Goal: Information Seeking & Learning: Check status

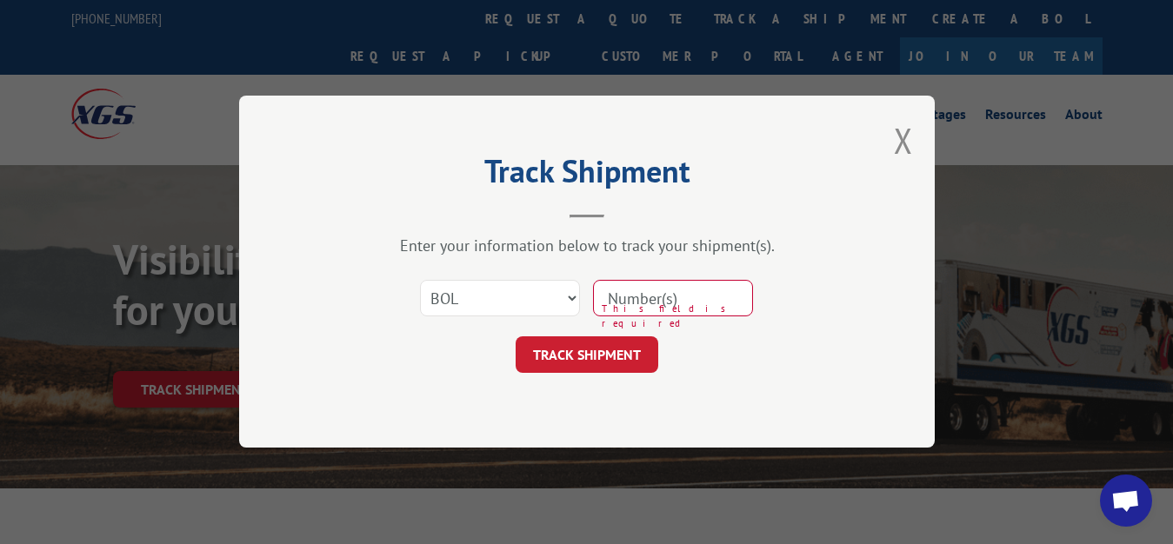
select select "bol"
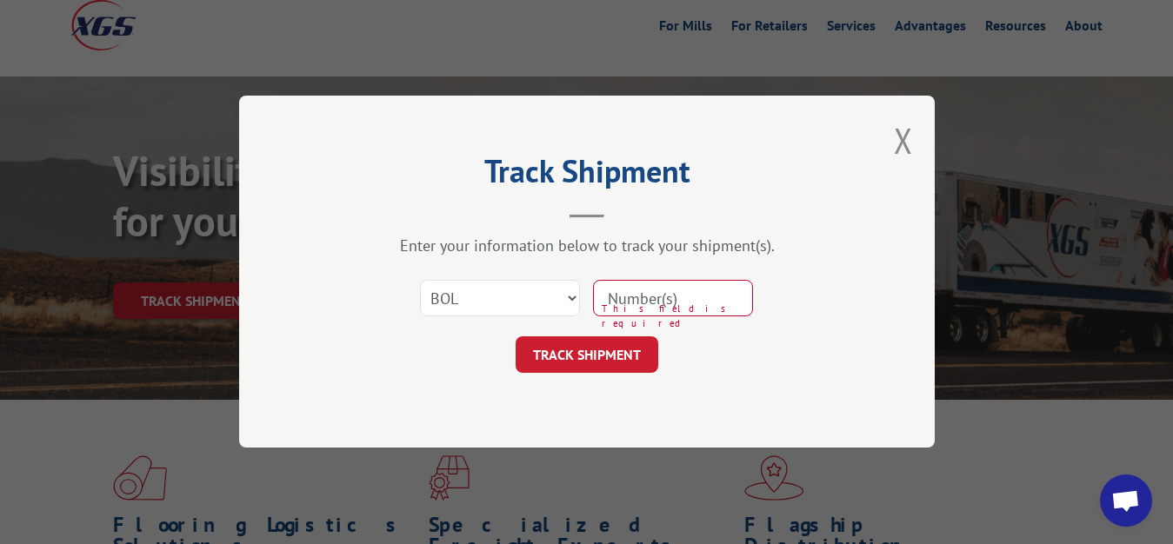
click at [698, 295] on input at bounding box center [673, 299] width 160 height 37
type input "6008381"
click button "TRACK SHIPMENT" at bounding box center [587, 355] width 143 height 37
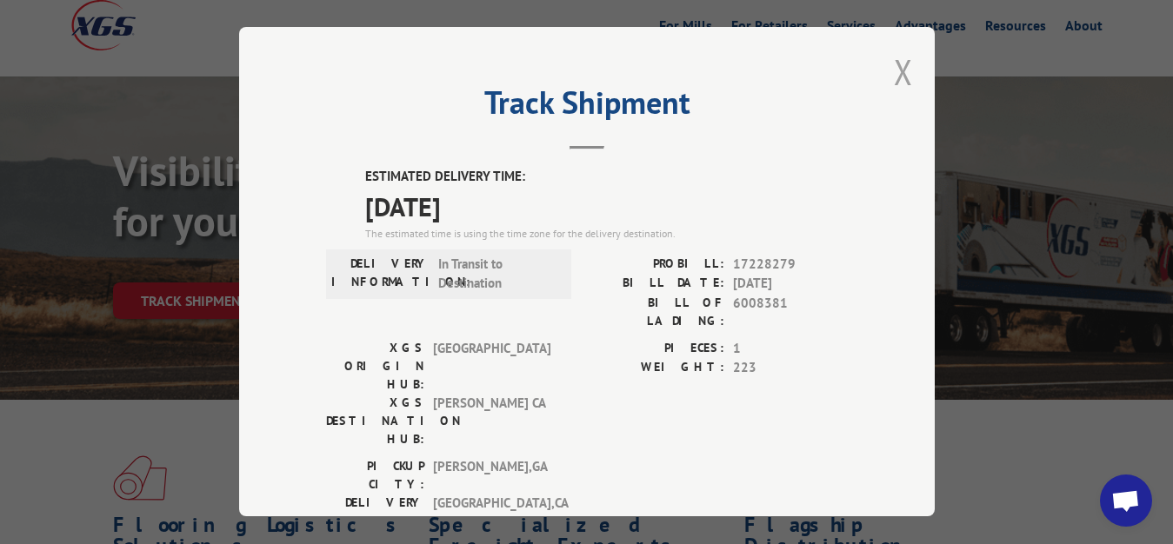
click at [894, 66] on button "Close modal" at bounding box center [903, 72] width 19 height 46
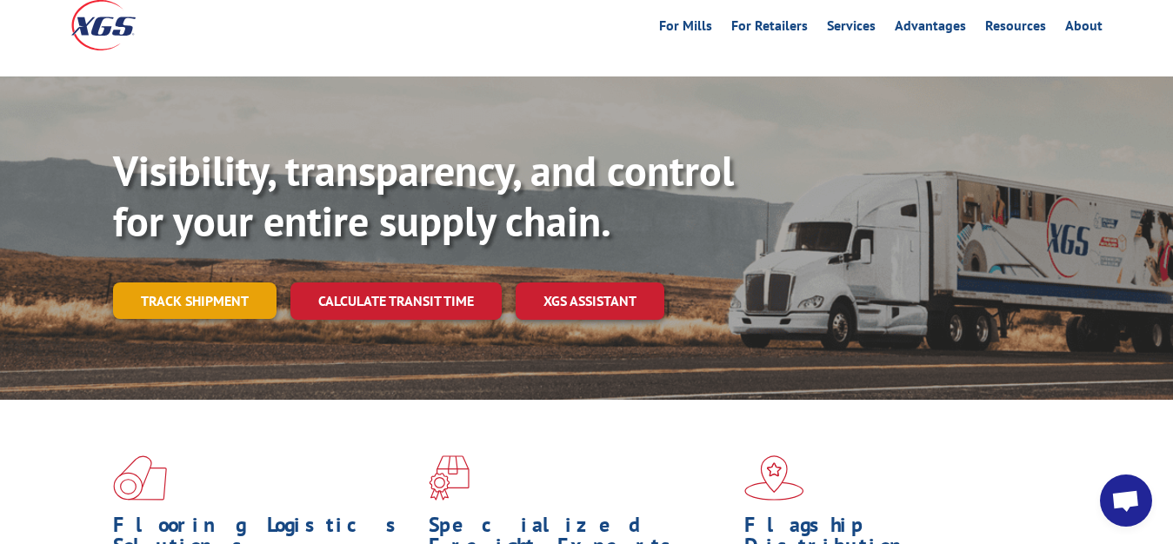
click at [199, 283] on link "Track shipment" at bounding box center [195, 301] width 164 height 37
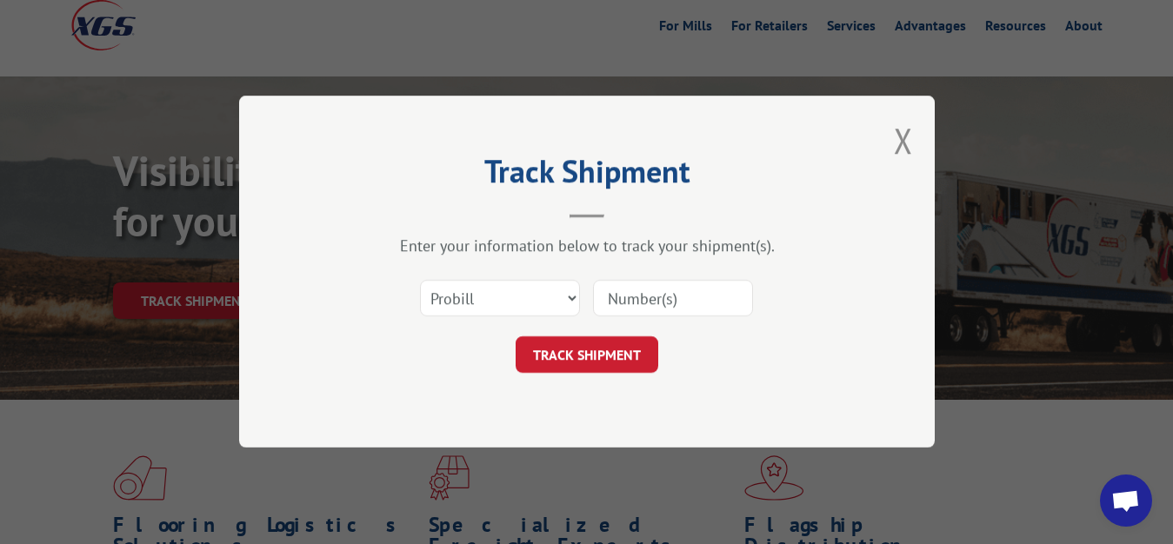
scroll to position [0, 0]
click at [420, 281] on select "Select category... Probill BOL PO" at bounding box center [500, 299] width 160 height 37
select select "bol"
click option "BOL" at bounding box center [0, 0] width 0 height 0
drag, startPoint x: 659, startPoint y: 304, endPoint x: 665, endPoint y: 291, distance: 14.4
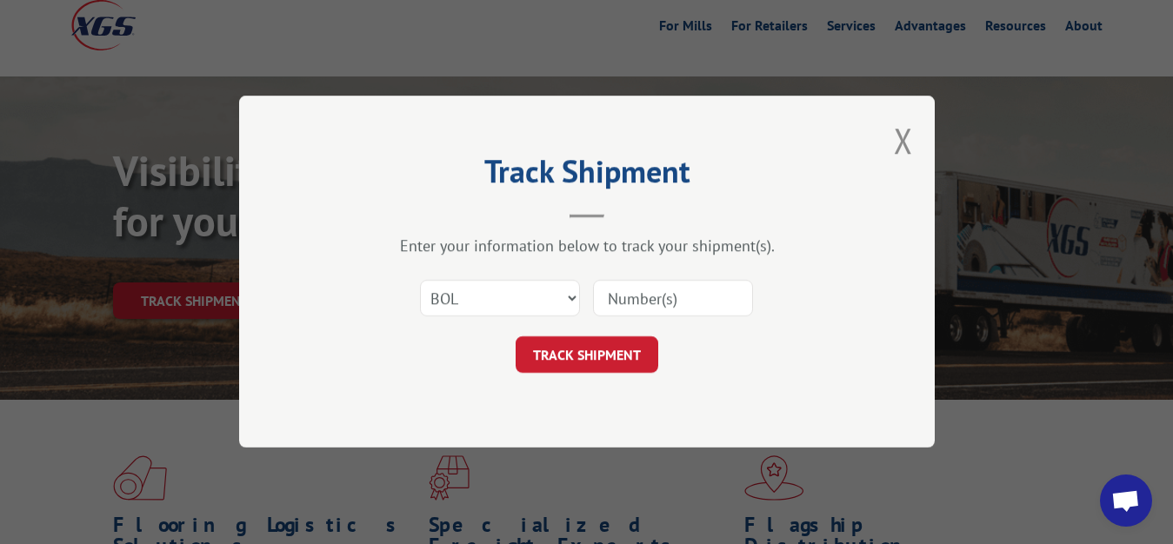
click at [665, 291] on input at bounding box center [673, 299] width 160 height 37
click at [1158, 117] on div "Track Shipment Enter your information below to track your shipment(s). Select c…" at bounding box center [586, 272] width 1173 height 544
click at [693, 307] on input at bounding box center [673, 299] width 160 height 37
type input "6015137"
click button "TRACK SHIPMENT" at bounding box center [587, 355] width 143 height 37
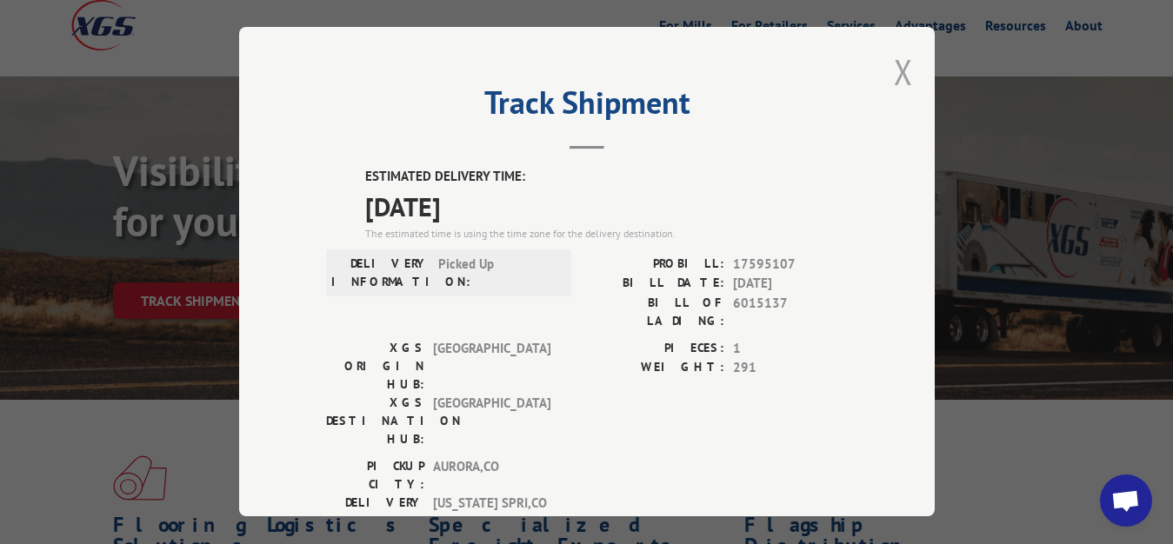
click at [894, 65] on button "Close modal" at bounding box center [903, 72] width 19 height 46
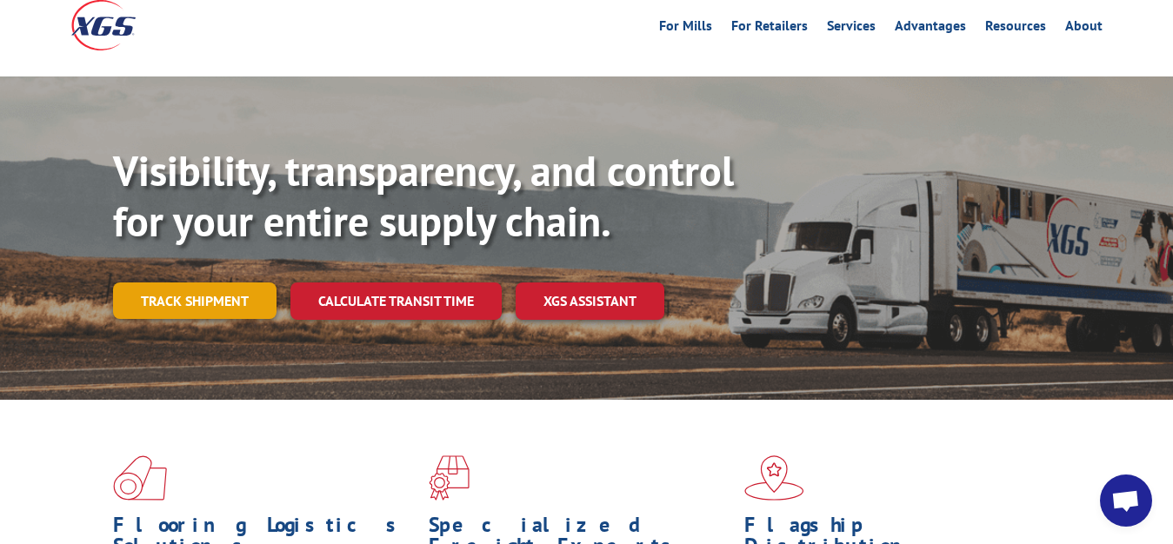
click at [173, 283] on link "Track shipment" at bounding box center [195, 301] width 164 height 37
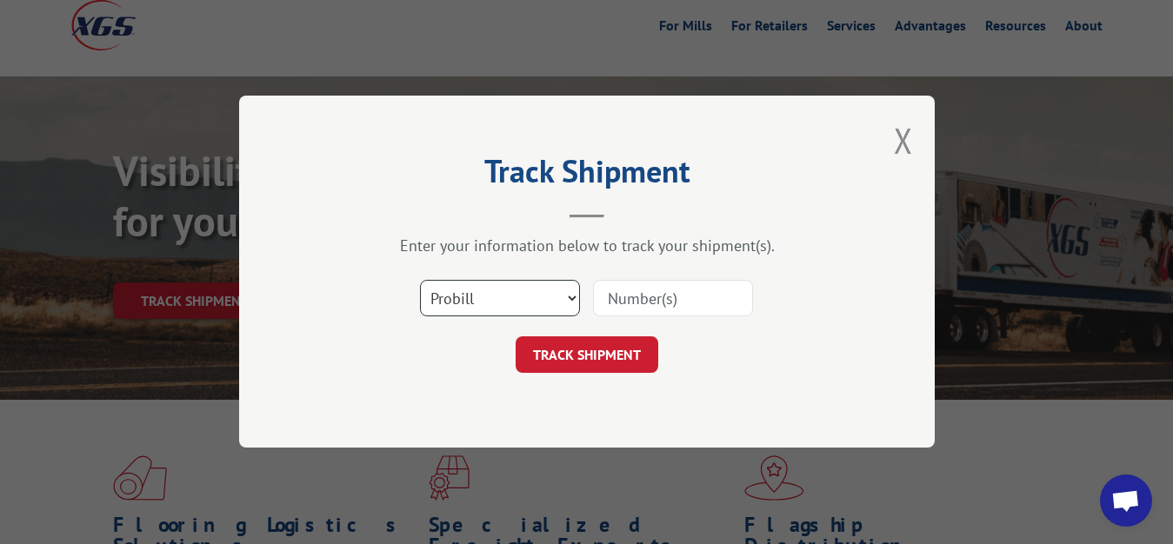
click at [420, 281] on select "Select category... Probill BOL PO" at bounding box center [500, 299] width 160 height 37
select select "bol"
click option "BOL" at bounding box center [0, 0] width 0 height 0
drag, startPoint x: 633, startPoint y: 293, endPoint x: 661, endPoint y: 154, distance: 141.9
click at [634, 281] on input at bounding box center [673, 299] width 160 height 37
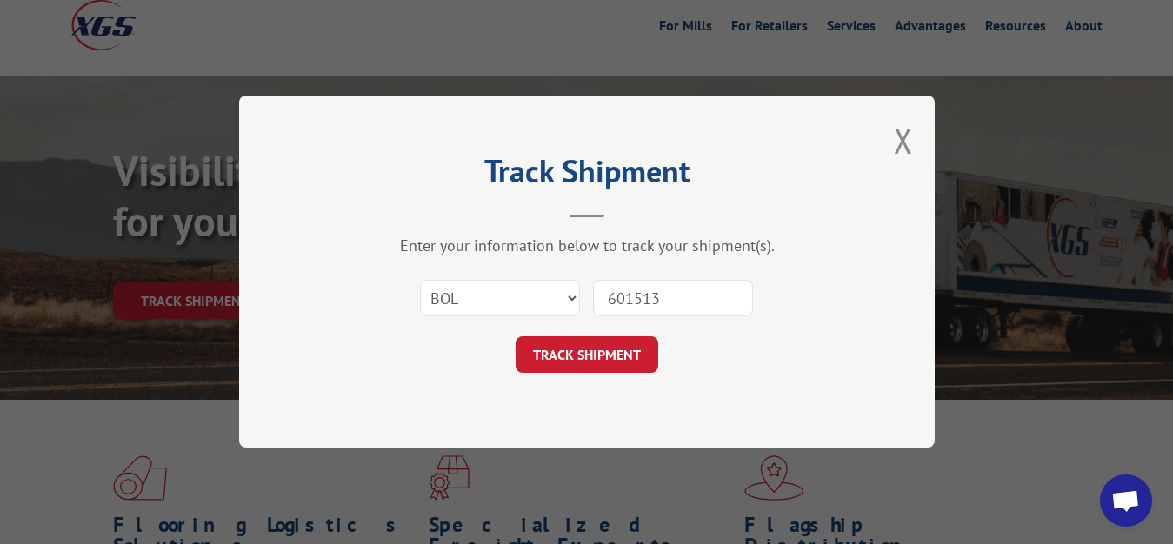
type input "6015134"
click button "TRACK SHIPMENT" at bounding box center [587, 355] width 143 height 37
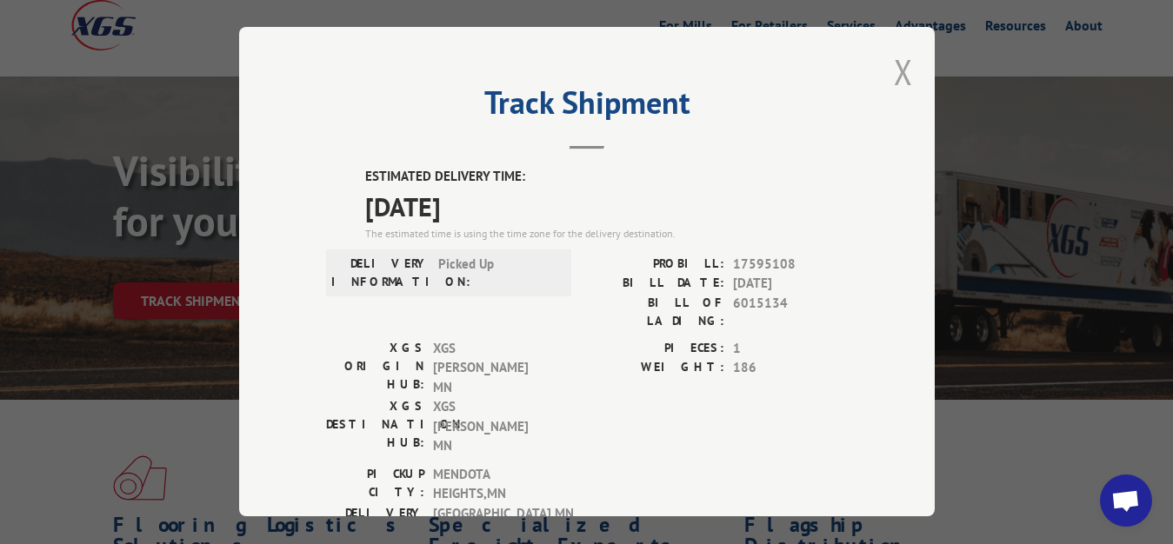
click at [896, 69] on button "Close modal" at bounding box center [903, 72] width 19 height 46
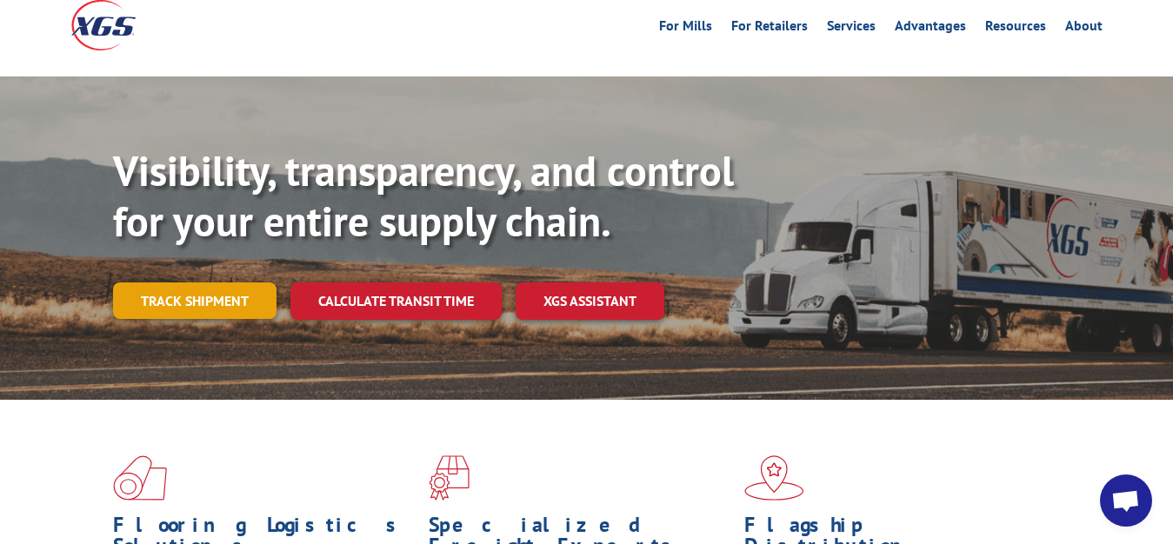
click at [150, 283] on link "Track shipment" at bounding box center [195, 301] width 164 height 37
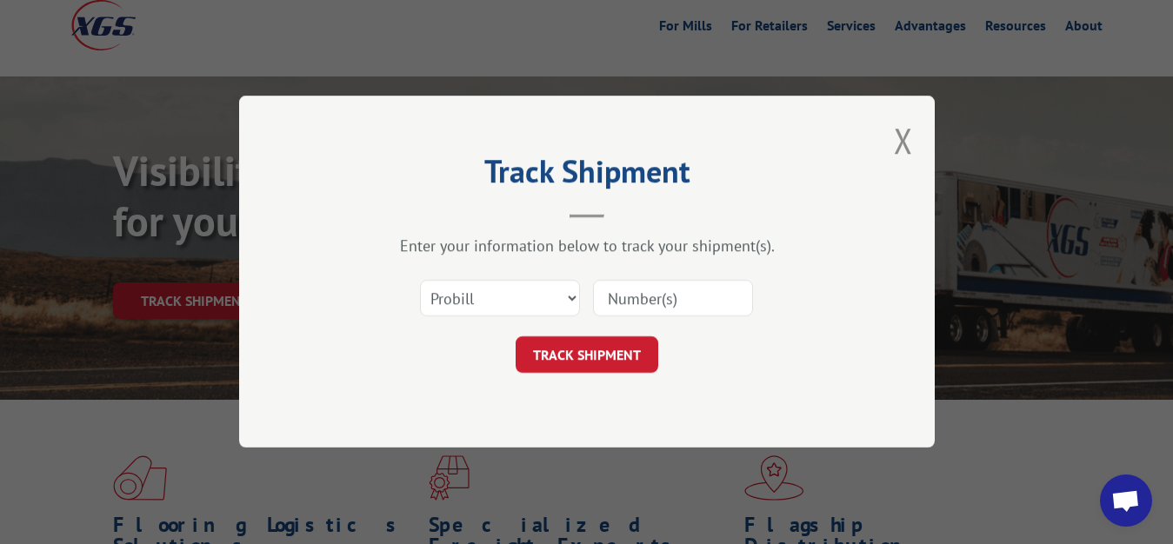
click at [524, 281] on div "Select category... Probill BOL PO" at bounding box center [500, 299] width 158 height 40
click at [420, 281] on select "Select category... Probill BOL PO" at bounding box center [500, 299] width 160 height 37
select select "bol"
click option "BOL" at bounding box center [0, 0] width 0 height 0
drag, startPoint x: 652, startPoint y: 297, endPoint x: 660, endPoint y: 272, distance: 26.4
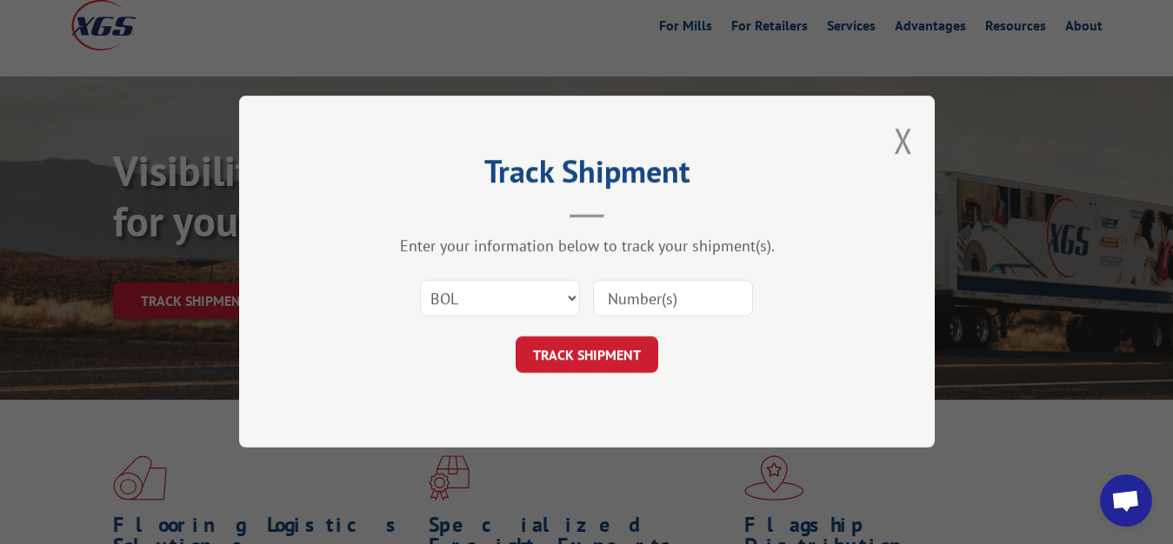
click at [652, 292] on input at bounding box center [673, 299] width 160 height 37
type input "6015135"
click button "TRACK SHIPMENT" at bounding box center [587, 355] width 143 height 37
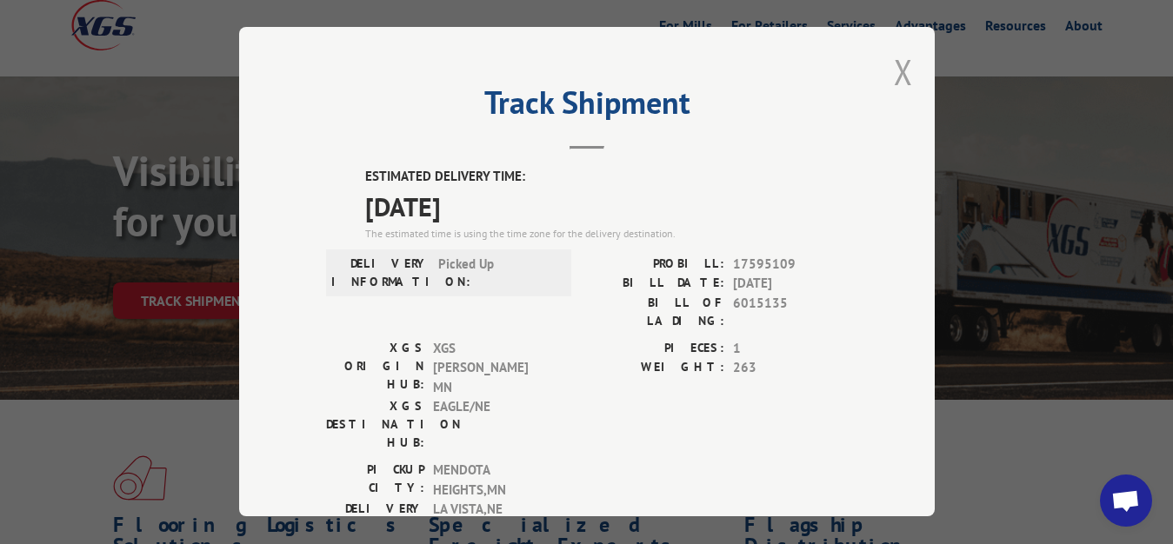
click at [894, 66] on button "Close modal" at bounding box center [903, 72] width 19 height 46
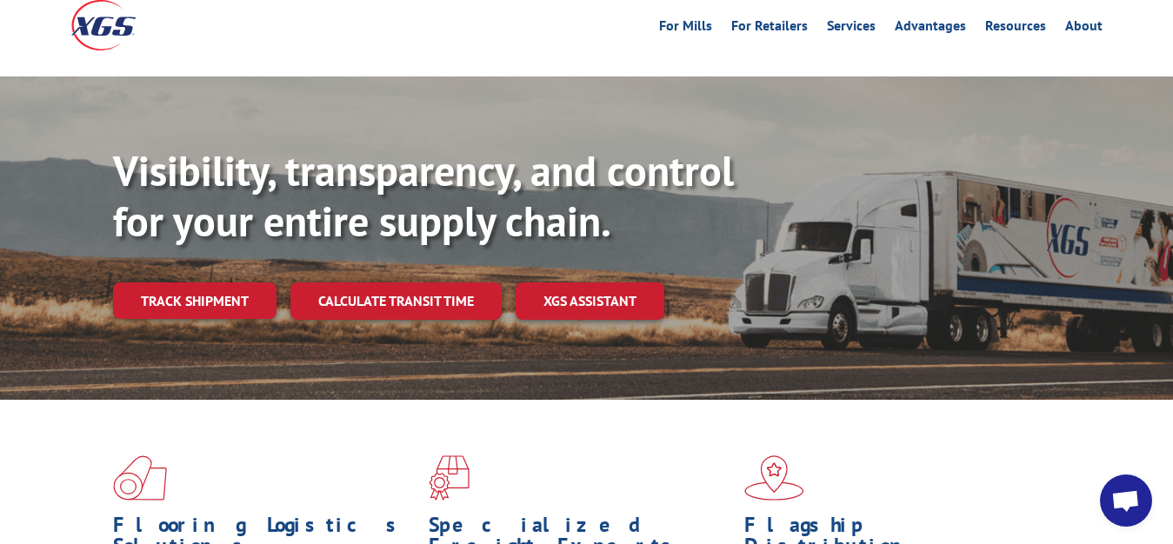
click at [179, 244] on div "Visibility, transparency, and control for your entire supply chain. Track shipm…" at bounding box center [643, 267] width 1060 height 243
click at [180, 283] on link "Track shipment" at bounding box center [195, 301] width 164 height 37
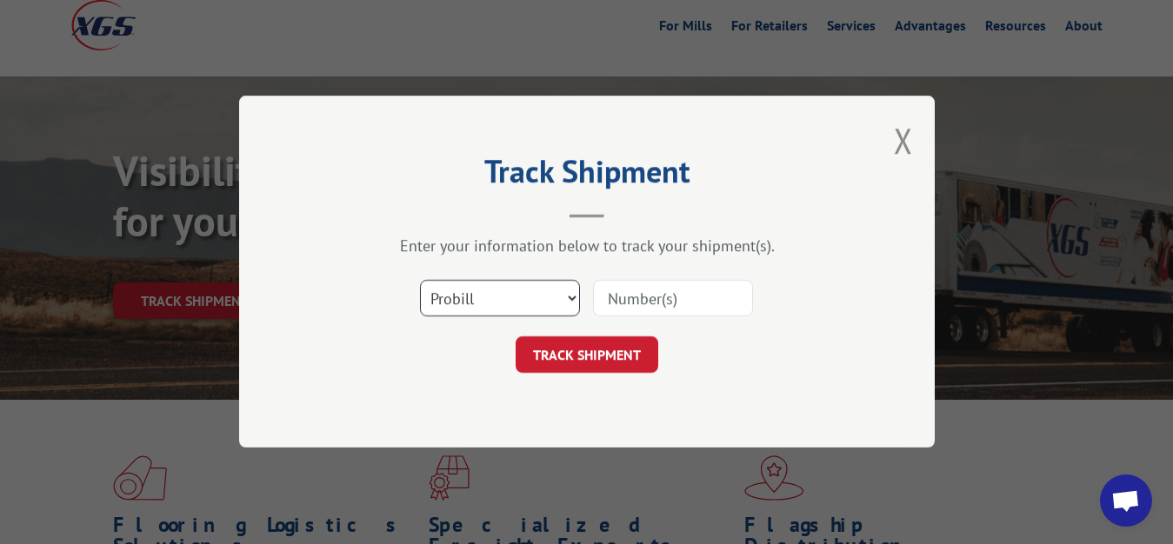
click at [420, 281] on select "Select category... Probill BOL PO" at bounding box center [500, 299] width 160 height 37
select select "bol"
click option "BOL" at bounding box center [0, 0] width 0 height 0
click at [590, 317] on div "Select category... Probill BOL PO" at bounding box center [587, 299] width 522 height 57
click at [654, 283] on input at bounding box center [673, 299] width 160 height 37
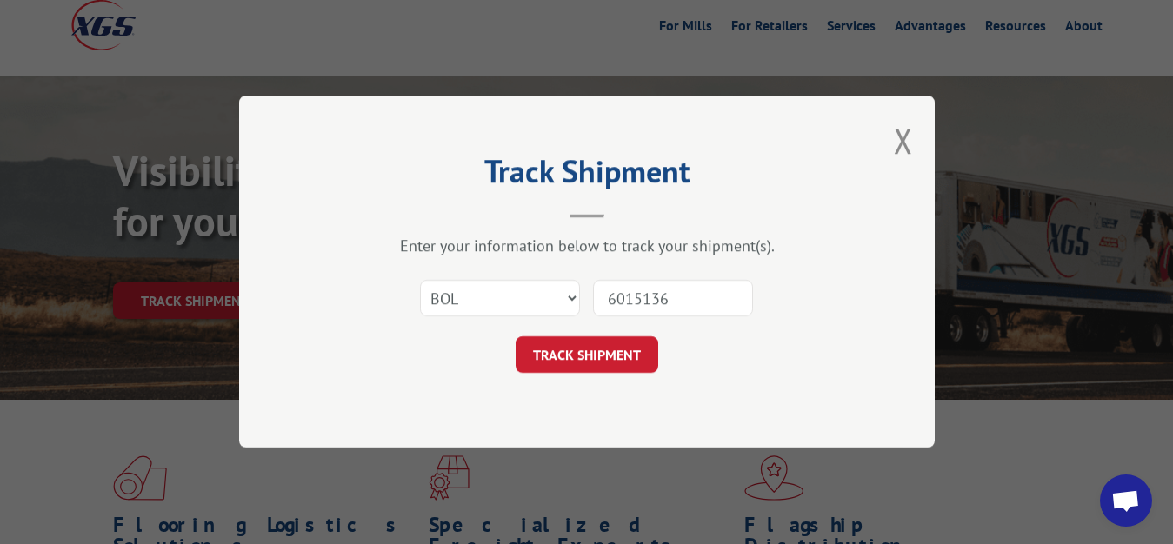
type input "6015136"
click button "TRACK SHIPMENT" at bounding box center [587, 355] width 143 height 37
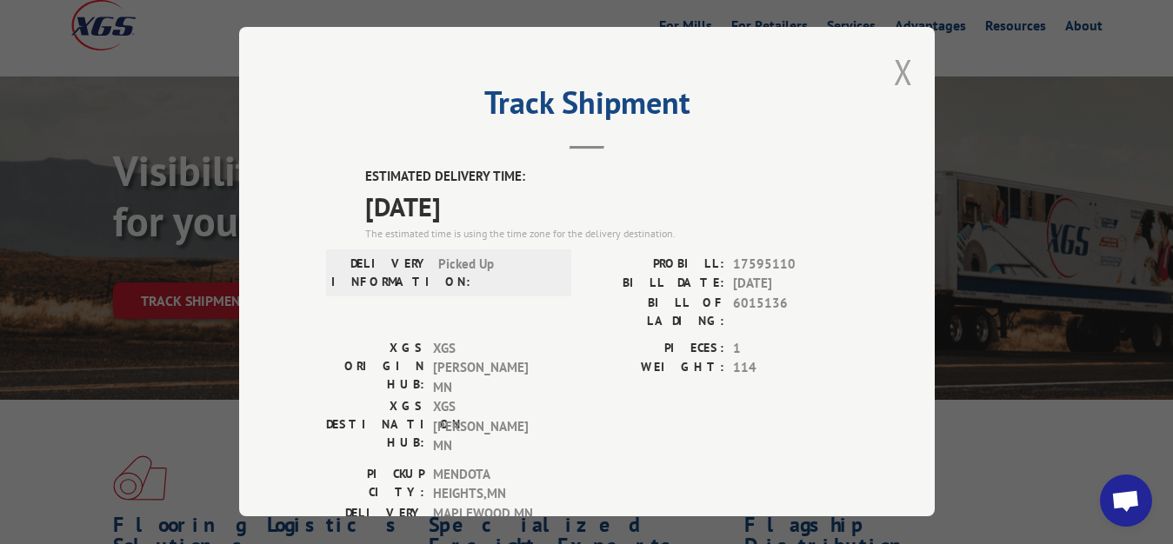
click at [894, 64] on button "Close modal" at bounding box center [903, 72] width 19 height 46
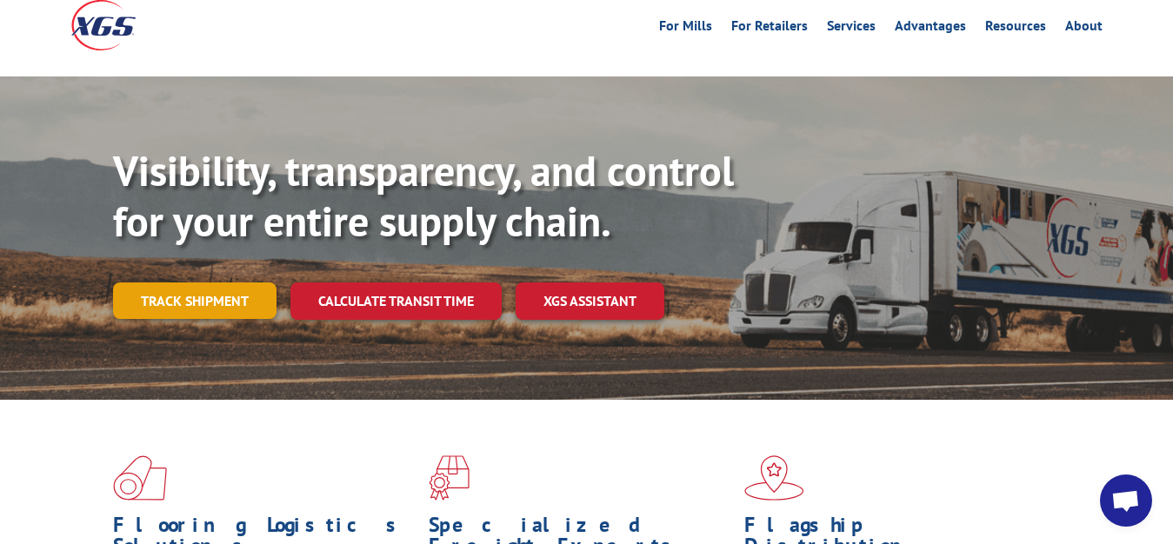
click at [146, 283] on link "Track shipment" at bounding box center [195, 301] width 164 height 37
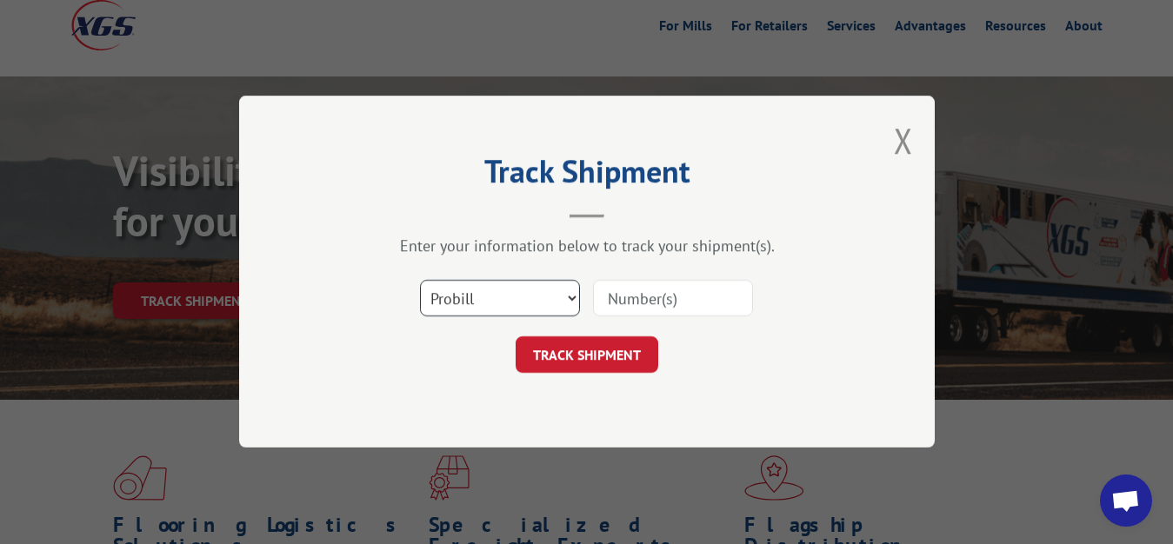
click at [420, 281] on select "Select category... Probill BOL PO" at bounding box center [500, 299] width 160 height 37
select select "bol"
click option "BOL" at bounding box center [0, 0] width 0 height 0
click at [651, 305] on input at bounding box center [673, 299] width 160 height 37
type input "6015132"
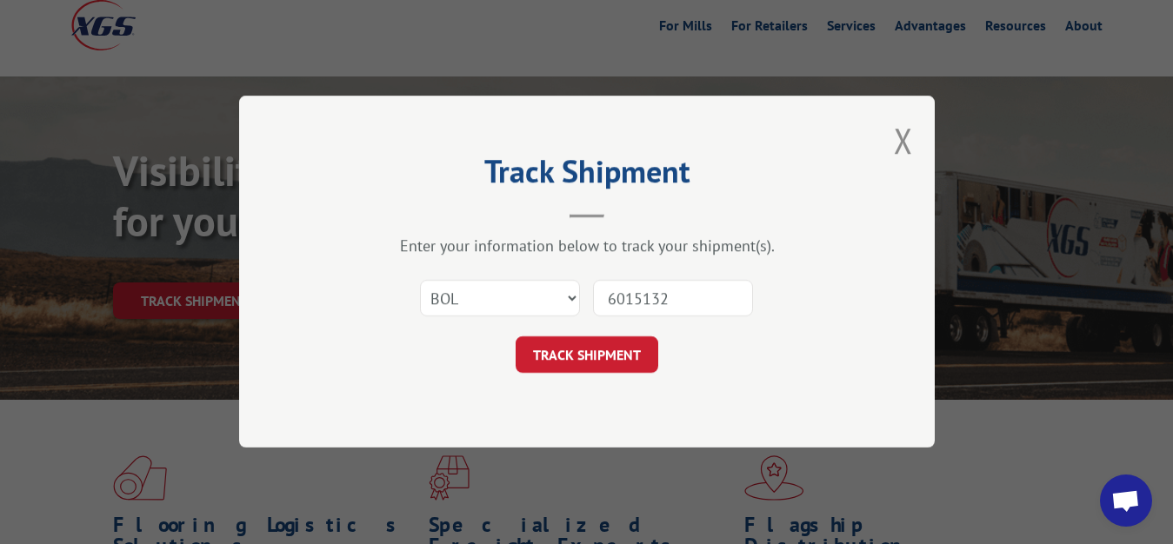
click button "TRACK SHIPMENT" at bounding box center [587, 355] width 143 height 37
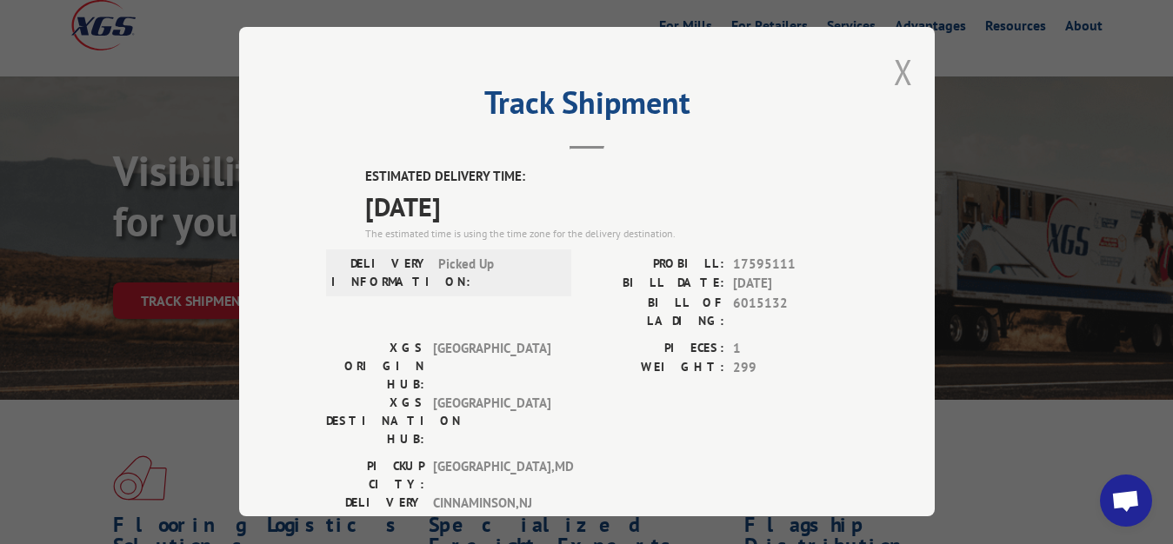
click at [894, 57] on button "Close modal" at bounding box center [903, 72] width 19 height 46
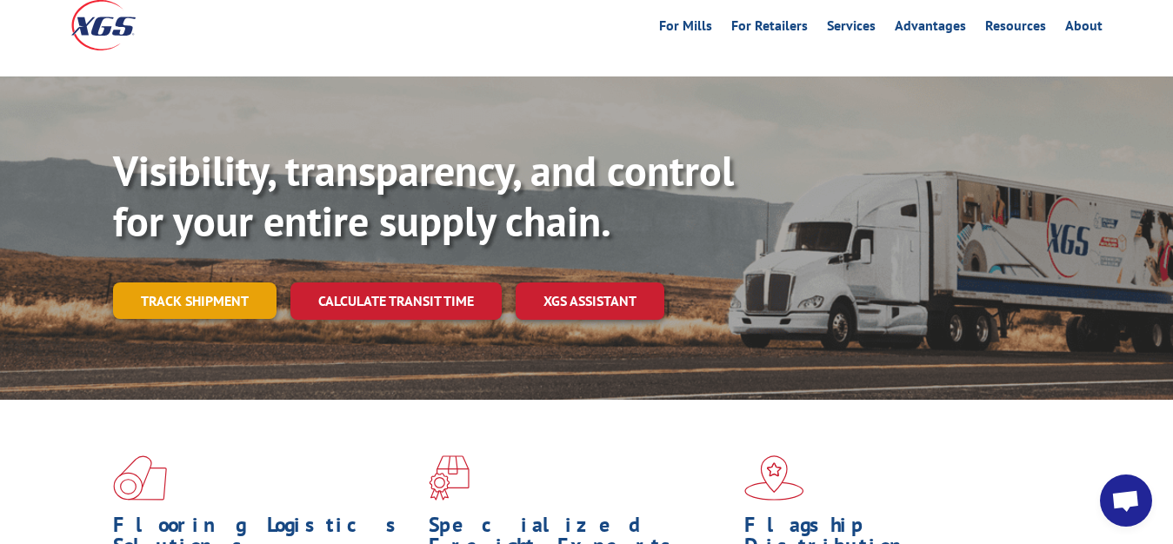
click at [197, 283] on link "Track shipment" at bounding box center [195, 301] width 164 height 37
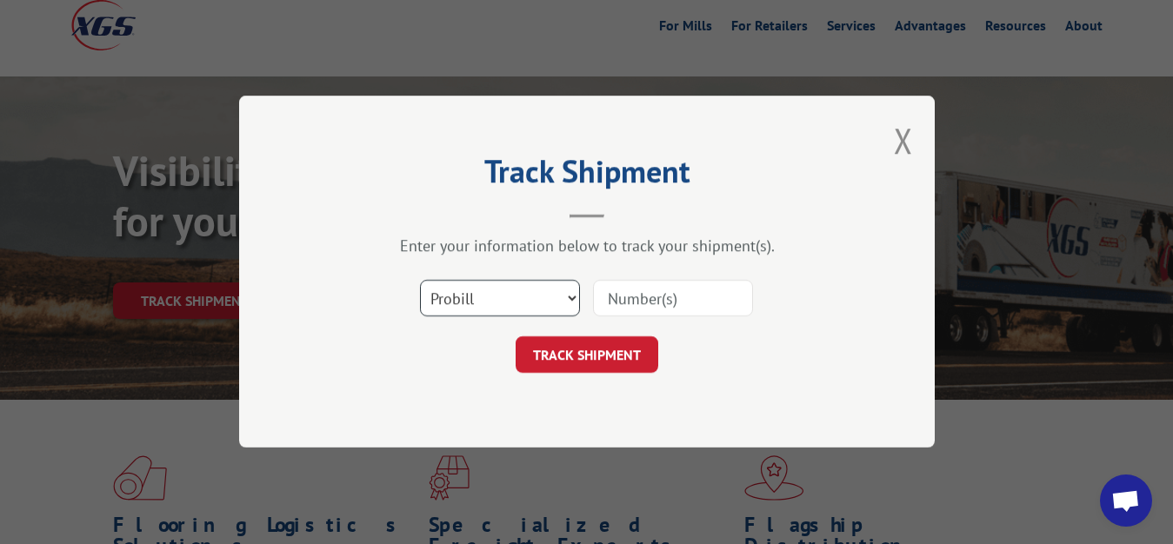
click at [420, 281] on select "Select category... Probill BOL PO" at bounding box center [500, 299] width 160 height 37
select select "bol"
click option "BOL" at bounding box center [0, 0] width 0 height 0
click at [644, 284] on input at bounding box center [673, 299] width 160 height 37
type input "6015133"
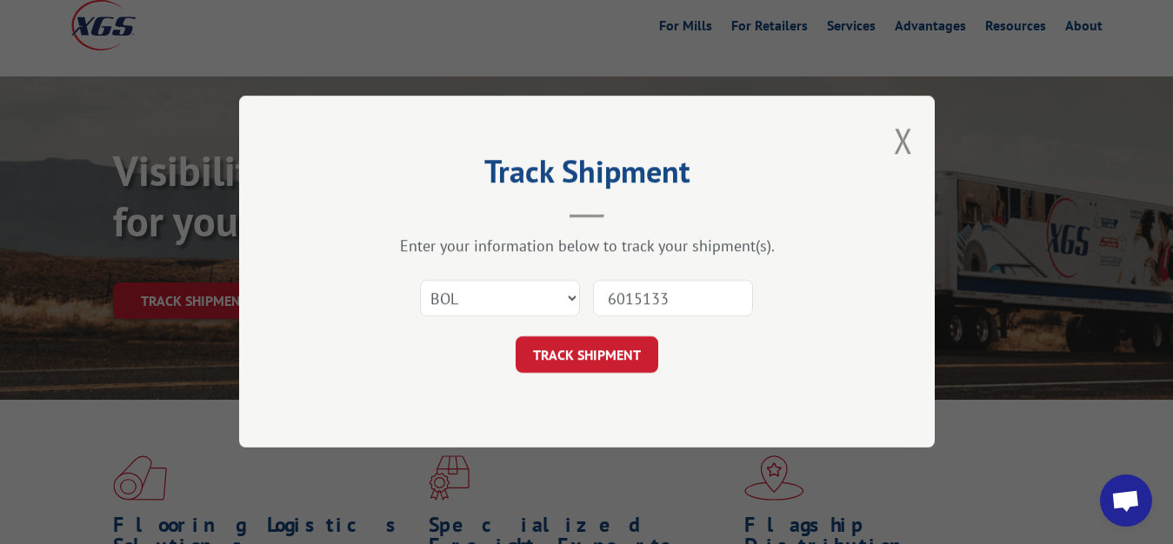
click button "TRACK SHIPMENT" at bounding box center [587, 355] width 143 height 37
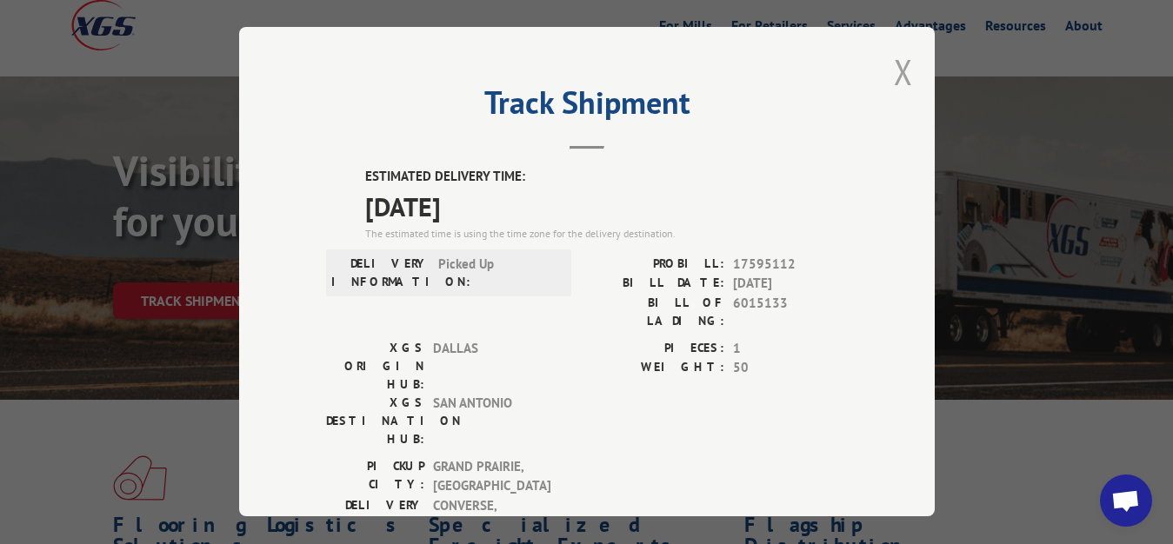
click at [894, 67] on button "Close modal" at bounding box center [903, 72] width 19 height 46
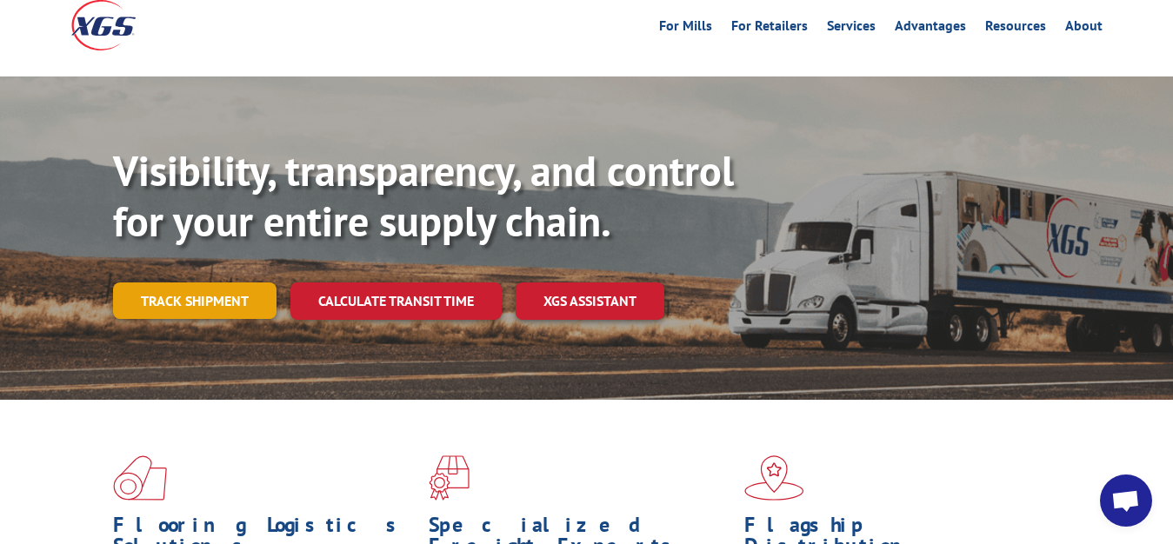
click at [197, 283] on link "Track shipment" at bounding box center [195, 301] width 164 height 37
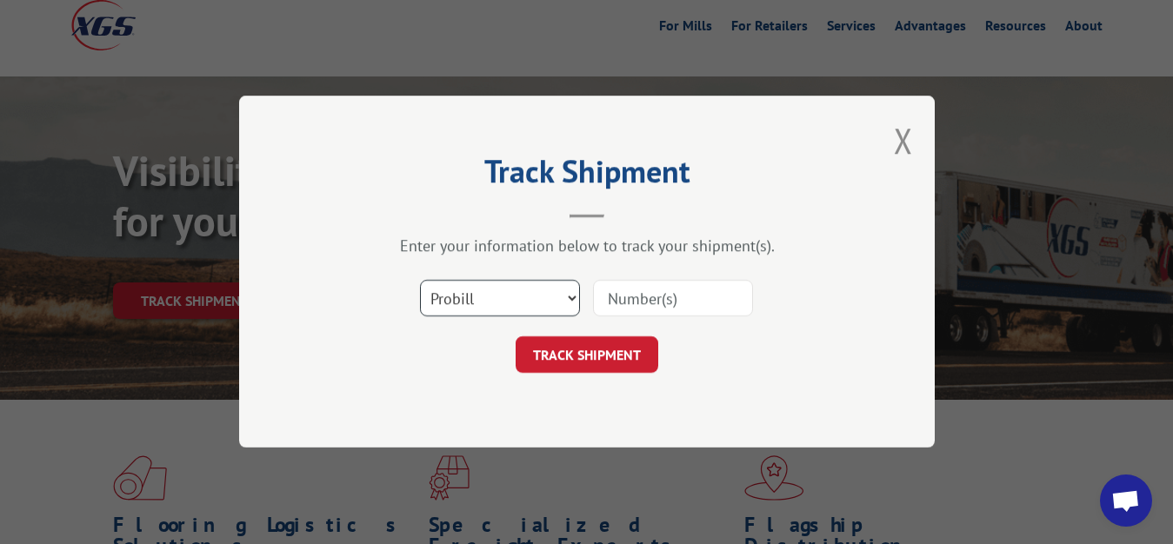
click at [420, 281] on select "Select category... Probill BOL PO" at bounding box center [500, 299] width 160 height 37
select select "bol"
click option "BOL" at bounding box center [0, 0] width 0 height 0
drag, startPoint x: 631, startPoint y: 338, endPoint x: 631, endPoint y: 328, distance: 10.4
click at [631, 331] on form "Select category... Probill BOL PO TRACK SHIPMENT" at bounding box center [587, 323] width 522 height 104
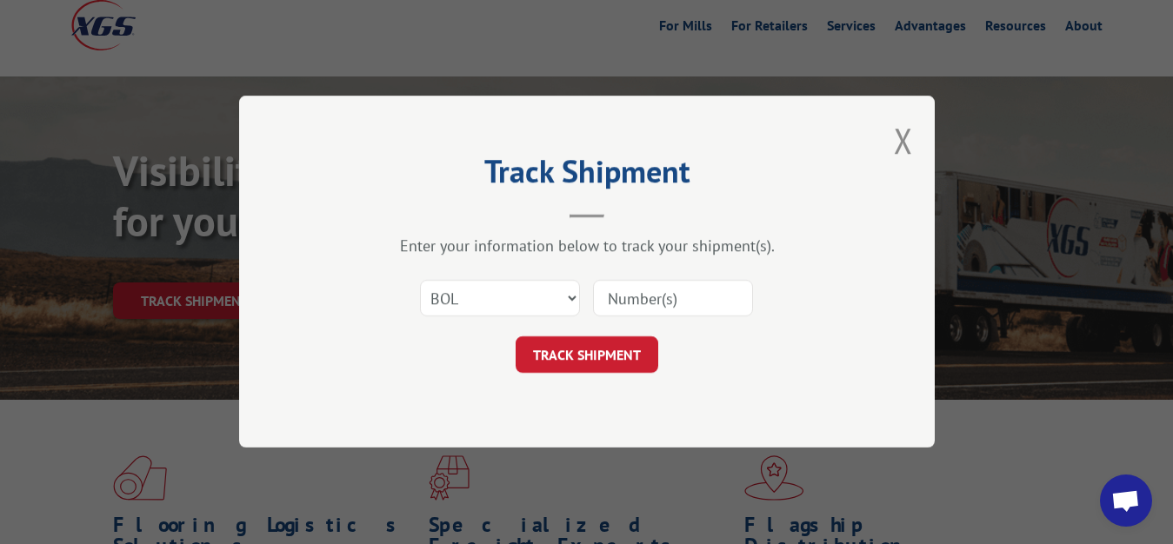
drag, startPoint x: 632, startPoint y: 297, endPoint x: 641, endPoint y: 285, distance: 14.3
click at [634, 293] on input at bounding box center [673, 299] width 160 height 37
